Goal: Task Accomplishment & Management: Manage account settings

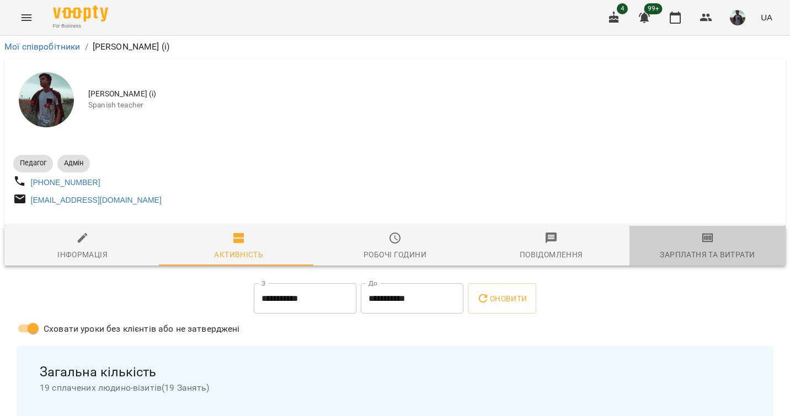
click at [705, 255] on div "Зарплатня та Витрати" at bounding box center [706, 254] width 95 height 13
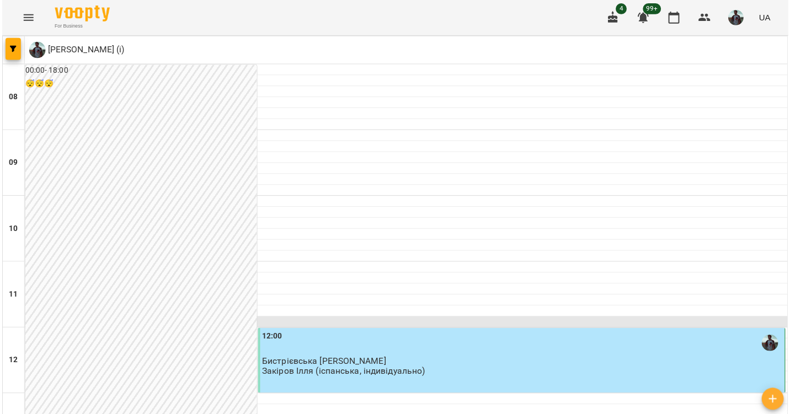
scroll to position [713, 0]
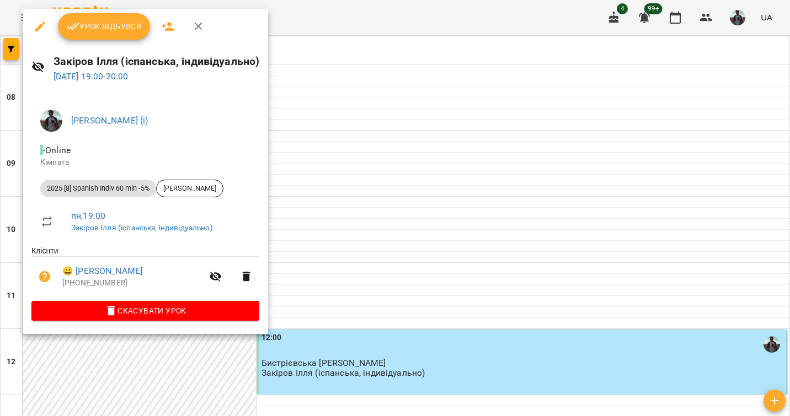
click at [128, 34] on button "Урок відбувся" at bounding box center [104, 26] width 93 height 26
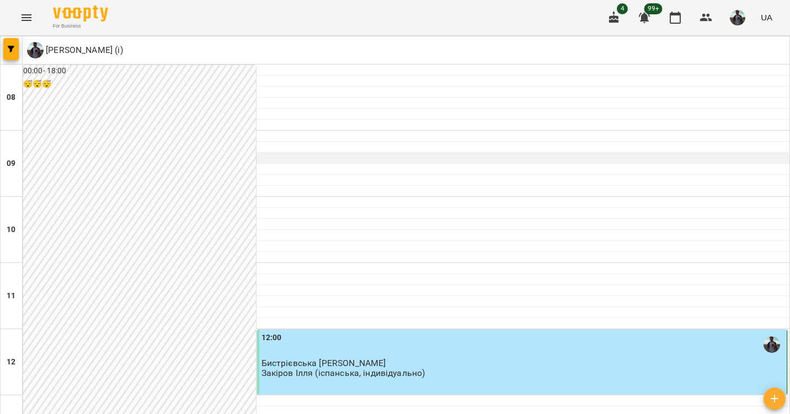
scroll to position [602, 0]
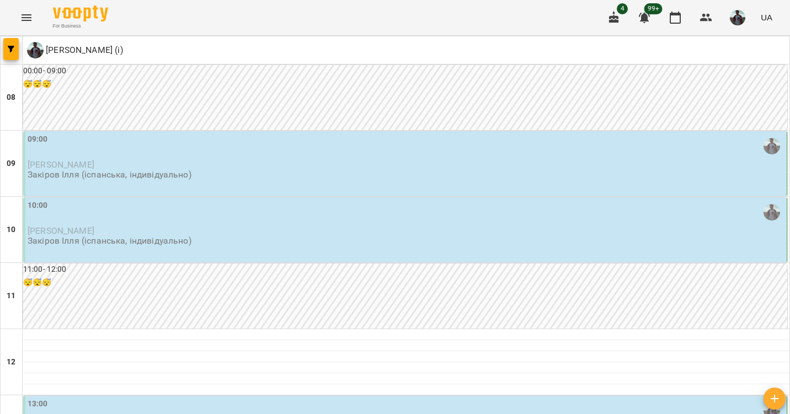
click at [219, 152] on div "09:00" at bounding box center [406, 145] width 757 height 25
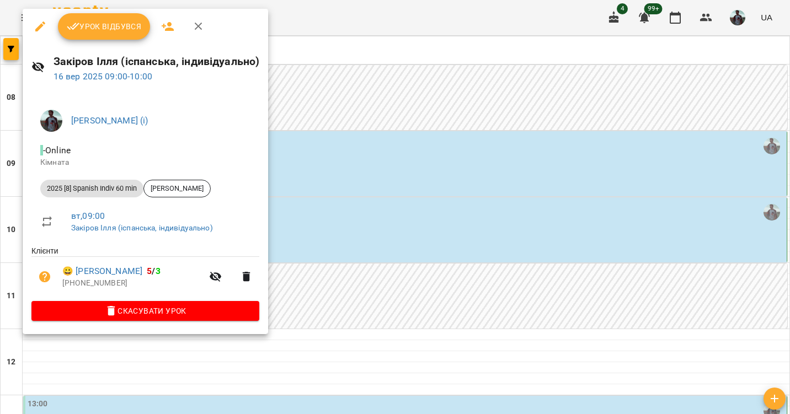
click at [77, 24] on icon "button" at bounding box center [73, 26] width 13 height 13
